Goal: Task Accomplishment & Management: Use online tool/utility

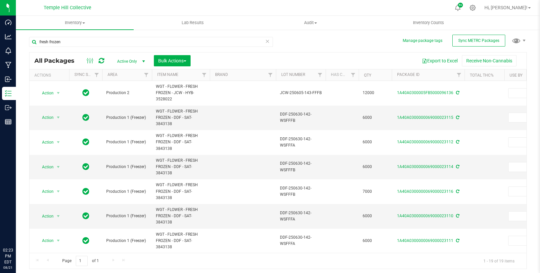
click at [88, 40] on input "fresh frozen" at bounding box center [151, 42] width 244 height 10
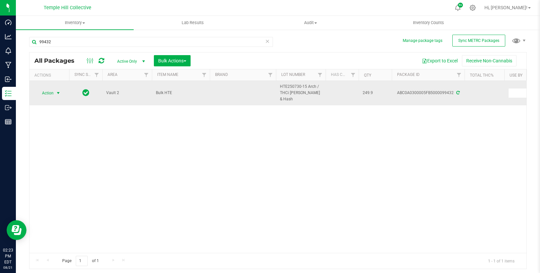
type input "99432"
click at [56, 91] on span "select" at bounding box center [58, 93] width 5 height 5
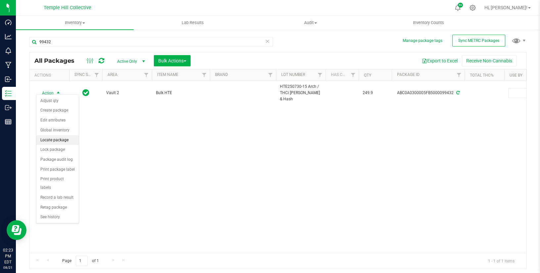
click at [63, 138] on li "Locate package" at bounding box center [57, 141] width 42 height 10
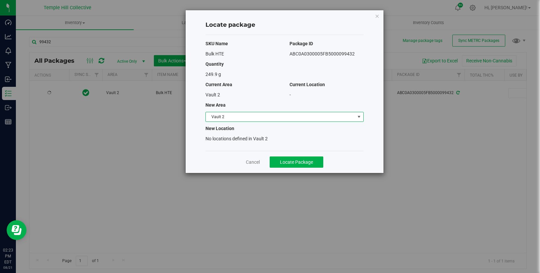
click at [334, 114] on span "Vault 2" at bounding box center [280, 116] width 149 height 9
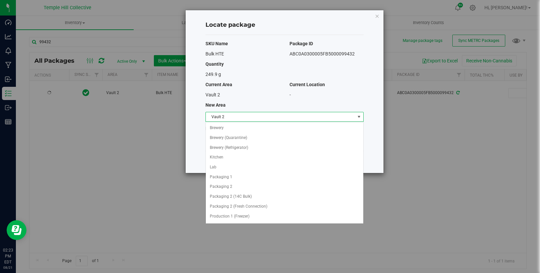
scroll to position [156, 0]
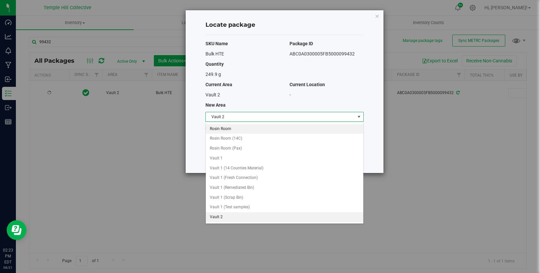
click at [329, 127] on li "Rosin Room" at bounding box center [284, 129] width 157 height 10
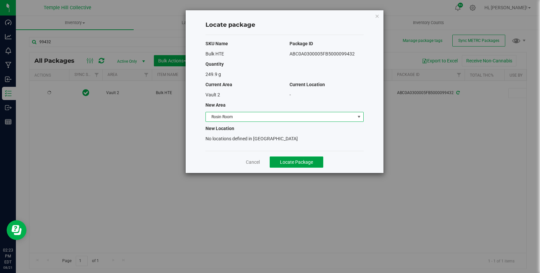
click at [286, 159] on button "Locate Package" at bounding box center [297, 162] width 54 height 11
